Goal: Information Seeking & Learning: Check status

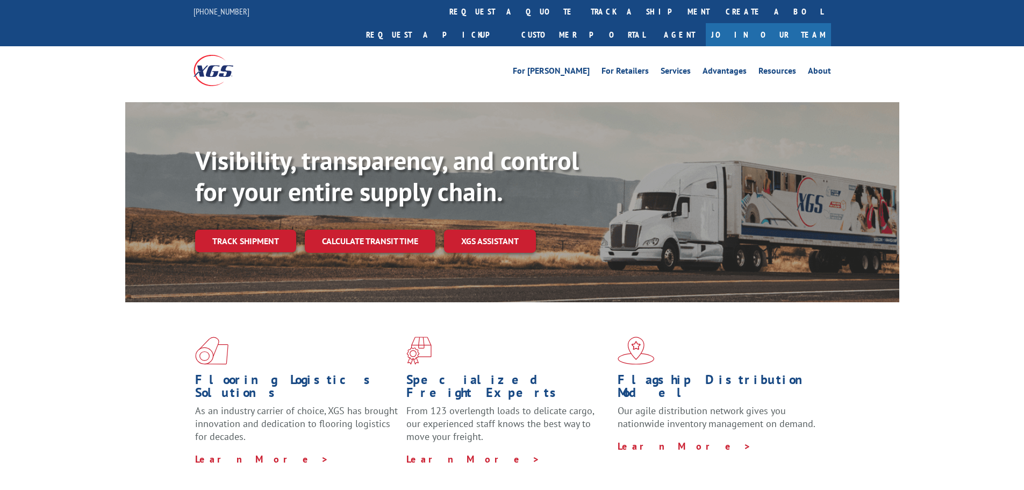
drag, startPoint x: 218, startPoint y: 224, endPoint x: 248, endPoint y: 234, distance: 32.5
click at [218, 230] on link "Track shipment" at bounding box center [245, 241] width 101 height 23
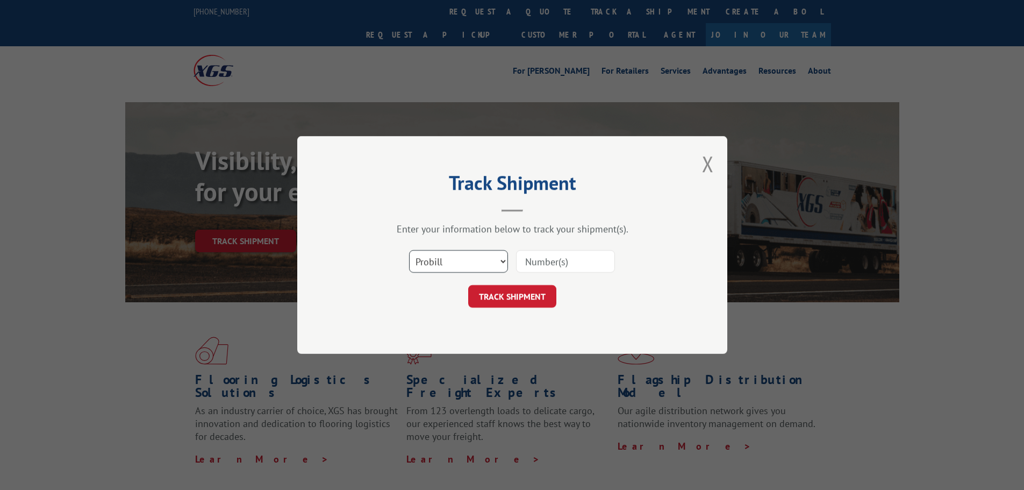
click at [419, 258] on select "Select category... Probill BOL PO" at bounding box center [458, 261] width 99 height 23
select select "bol"
click at [409, 250] on select "Select category... Probill BOL PO" at bounding box center [458, 261] width 99 height 23
click at [538, 270] on input at bounding box center [565, 261] width 99 height 23
paste input "295407320"
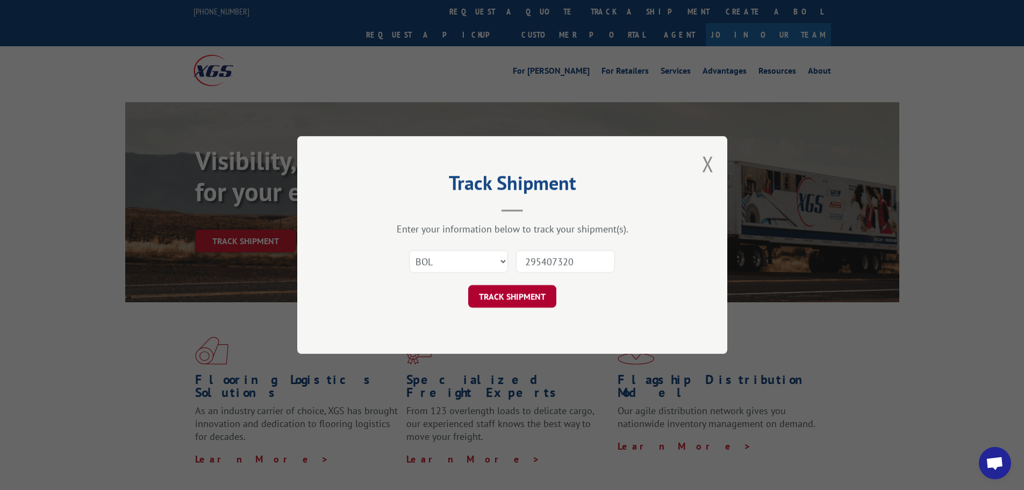
type input "295407320"
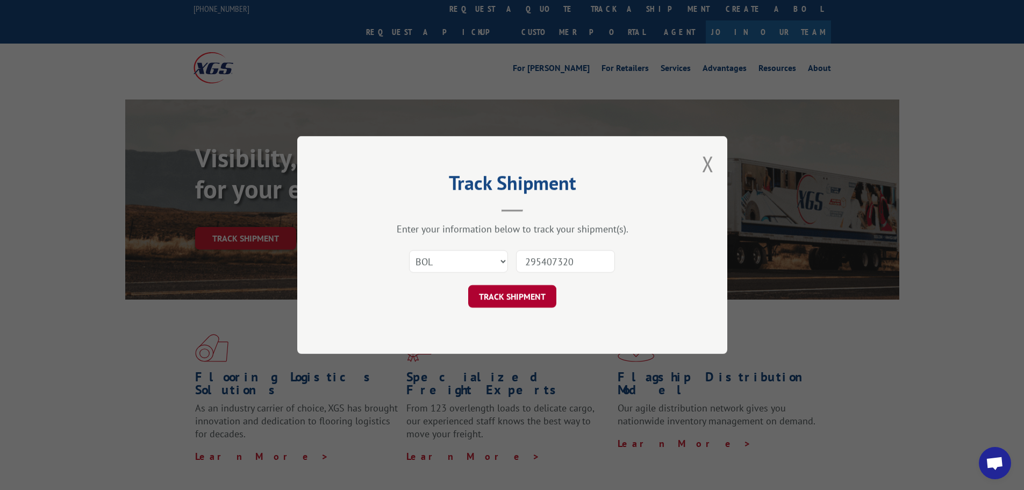
click at [532, 291] on button "TRACK SHIPMENT" at bounding box center [512, 296] width 88 height 23
